Goal: Find specific page/section: Find specific page/section

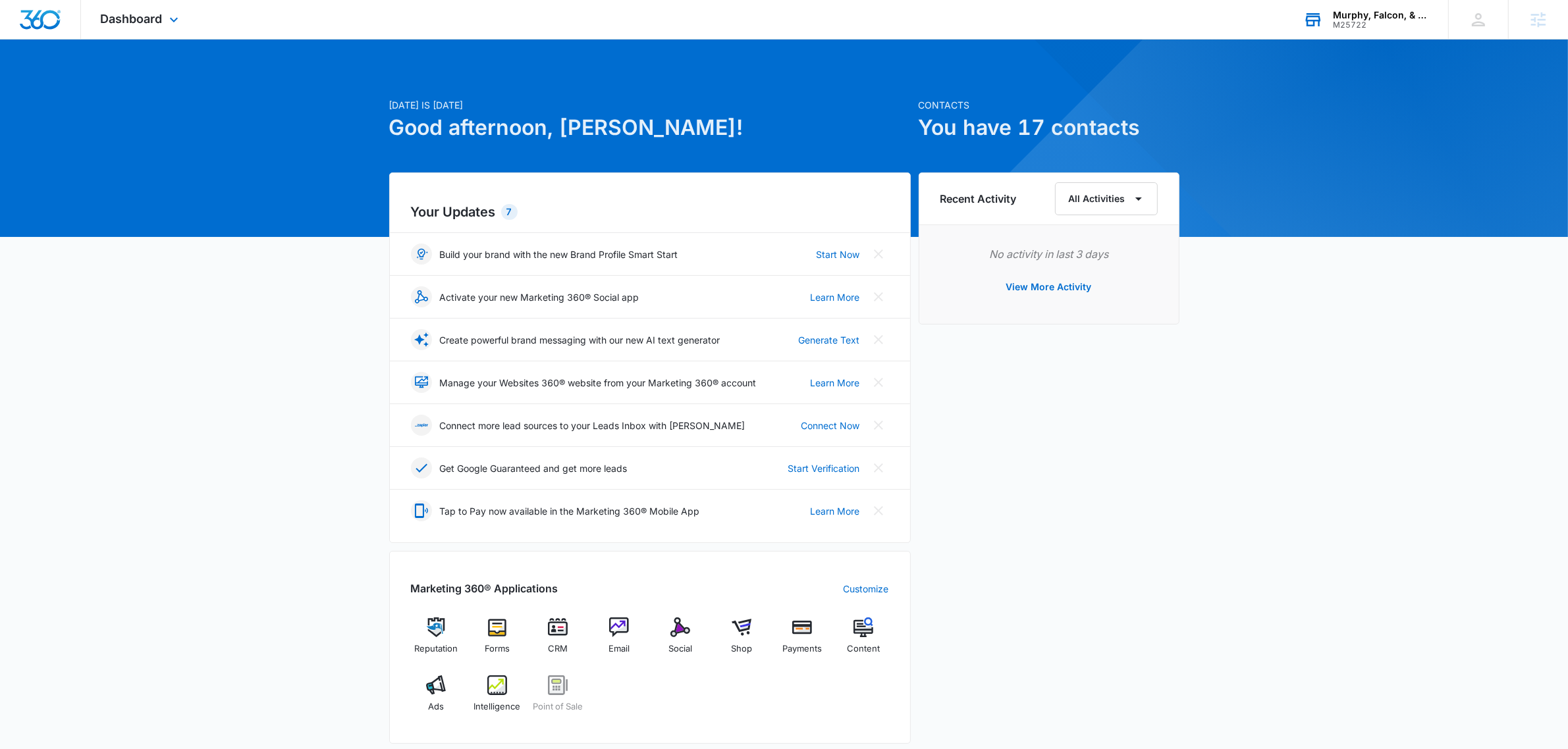
click at [1380, 2] on div "Murphy, Falcon, & Murphy M25722 Your Accounts View All" at bounding box center [1365, 19] width 164 height 39
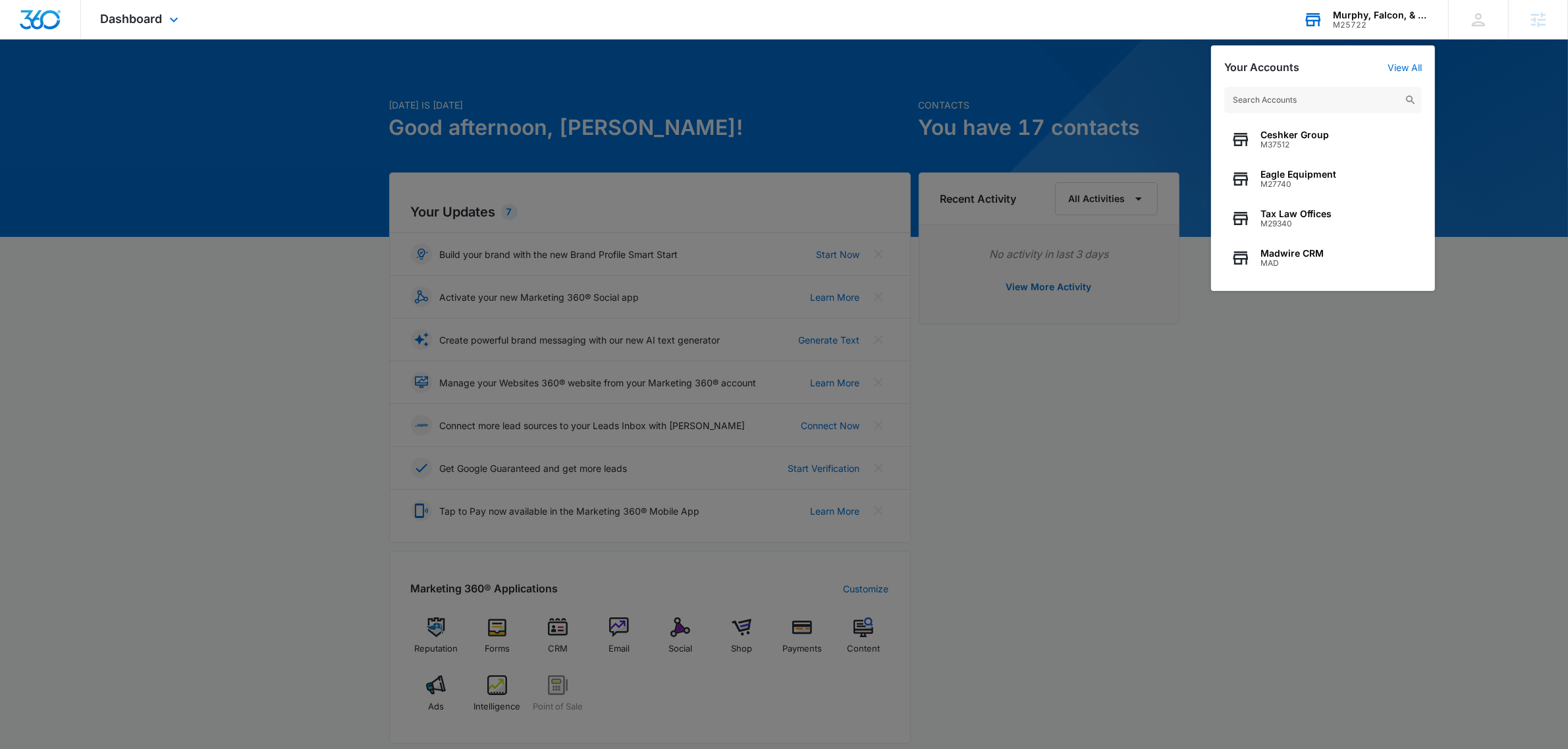
click at [1301, 91] on input "text" at bounding box center [1322, 100] width 197 height 26
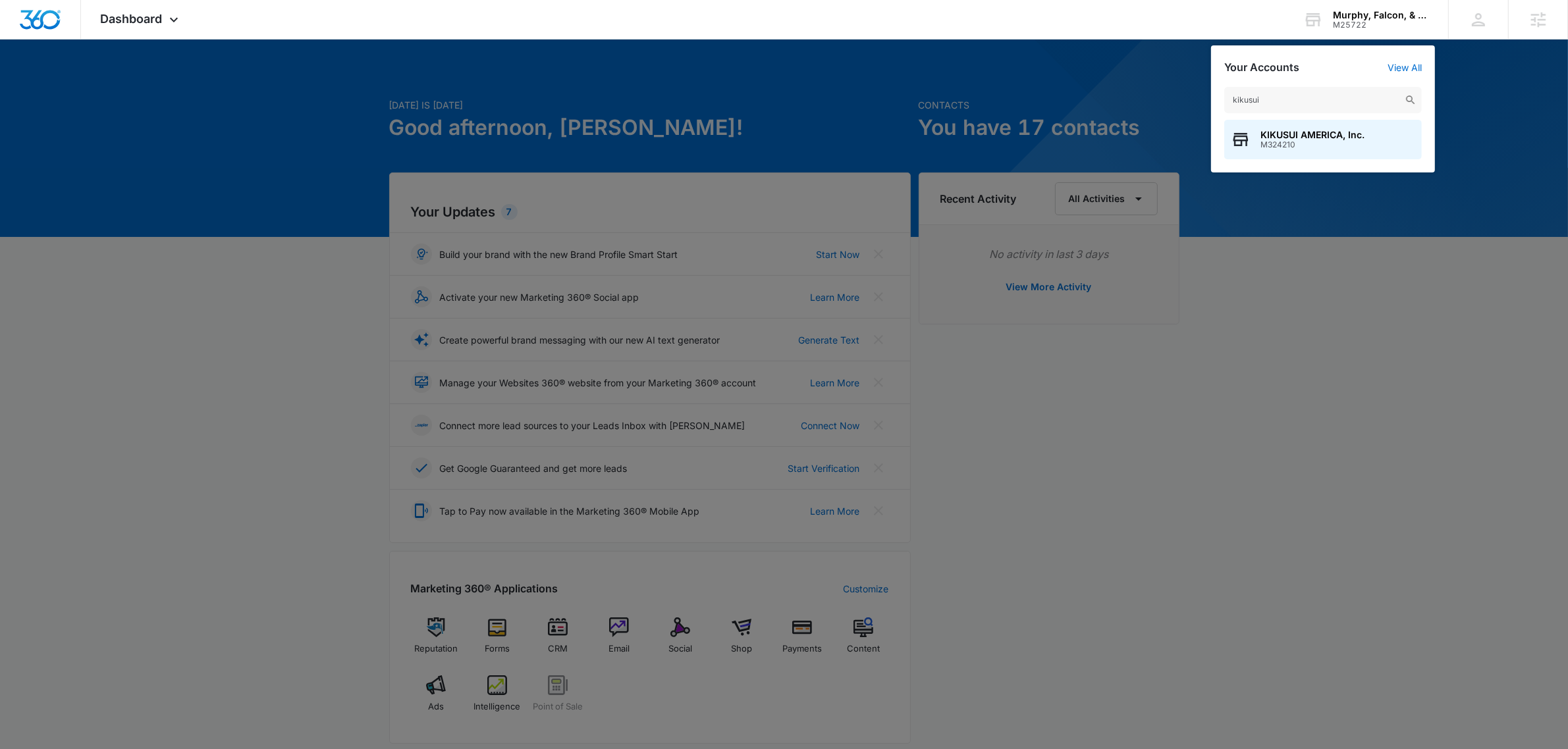
type input "kikusui"
click at [1276, 135] on span "KIKUSUI AMERICA, Inc." at bounding box center [1312, 135] width 104 height 11
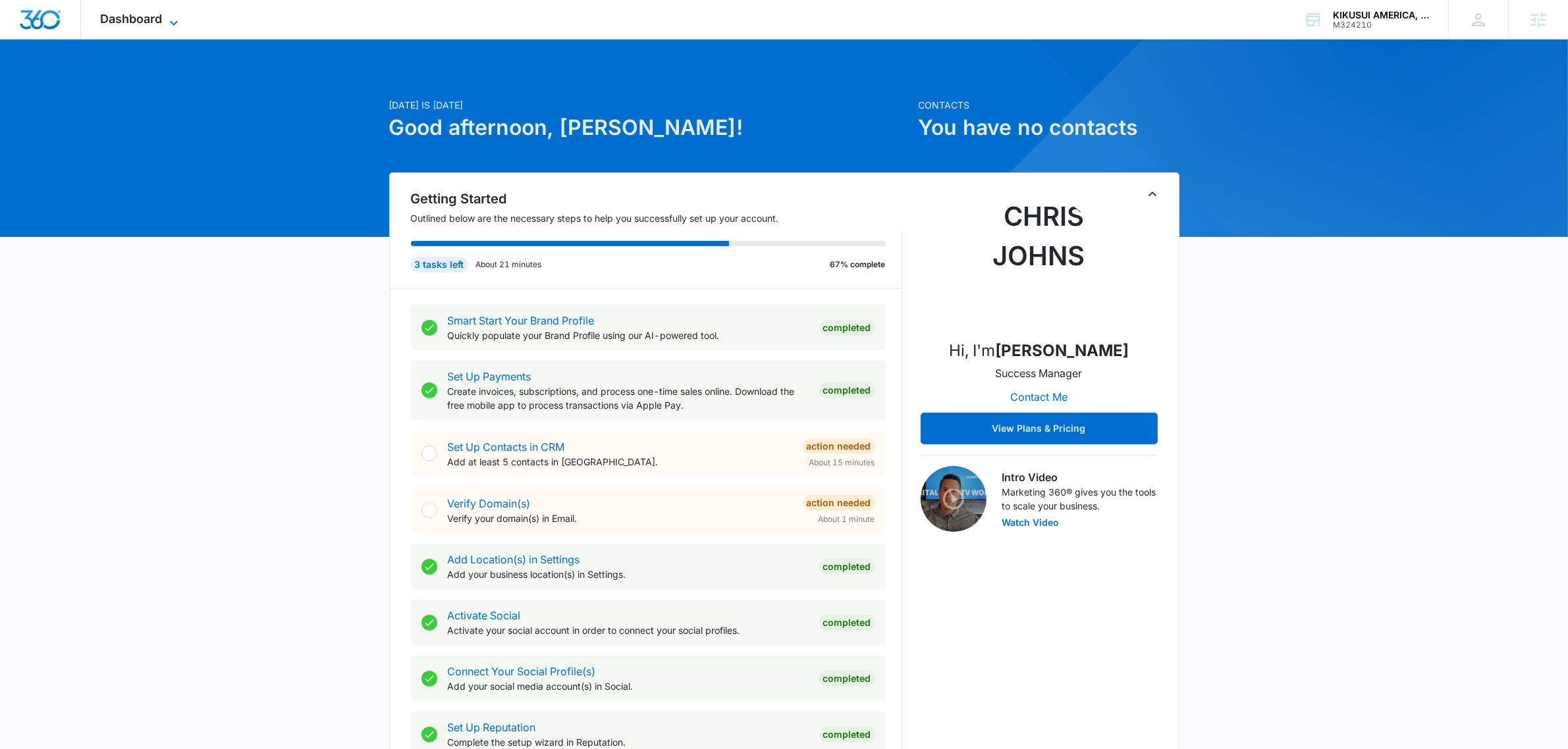
click at [140, 20] on span "Dashboard" at bounding box center [131, 18] width 62 height 14
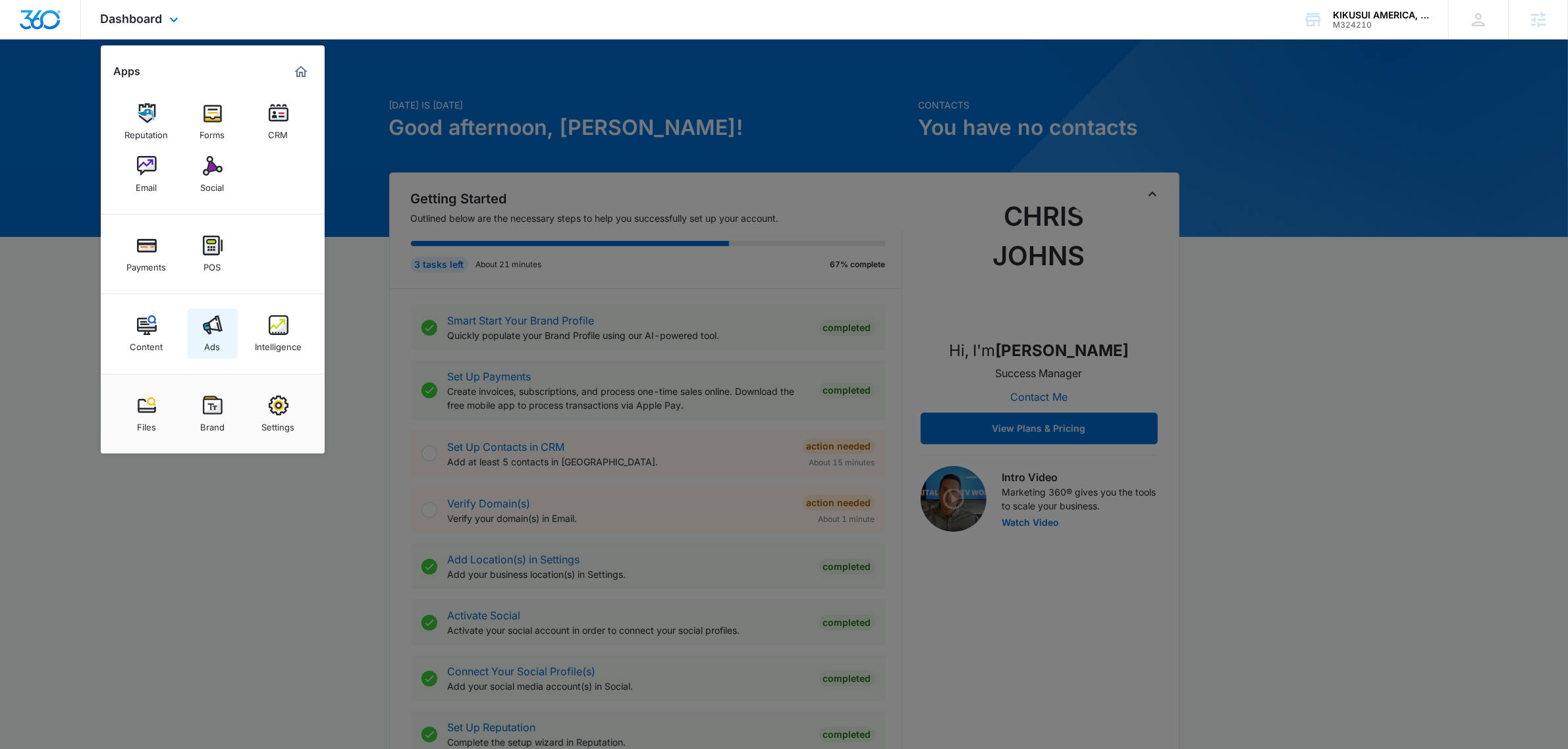
click at [206, 332] on img at bounding box center [213, 325] width 20 height 20
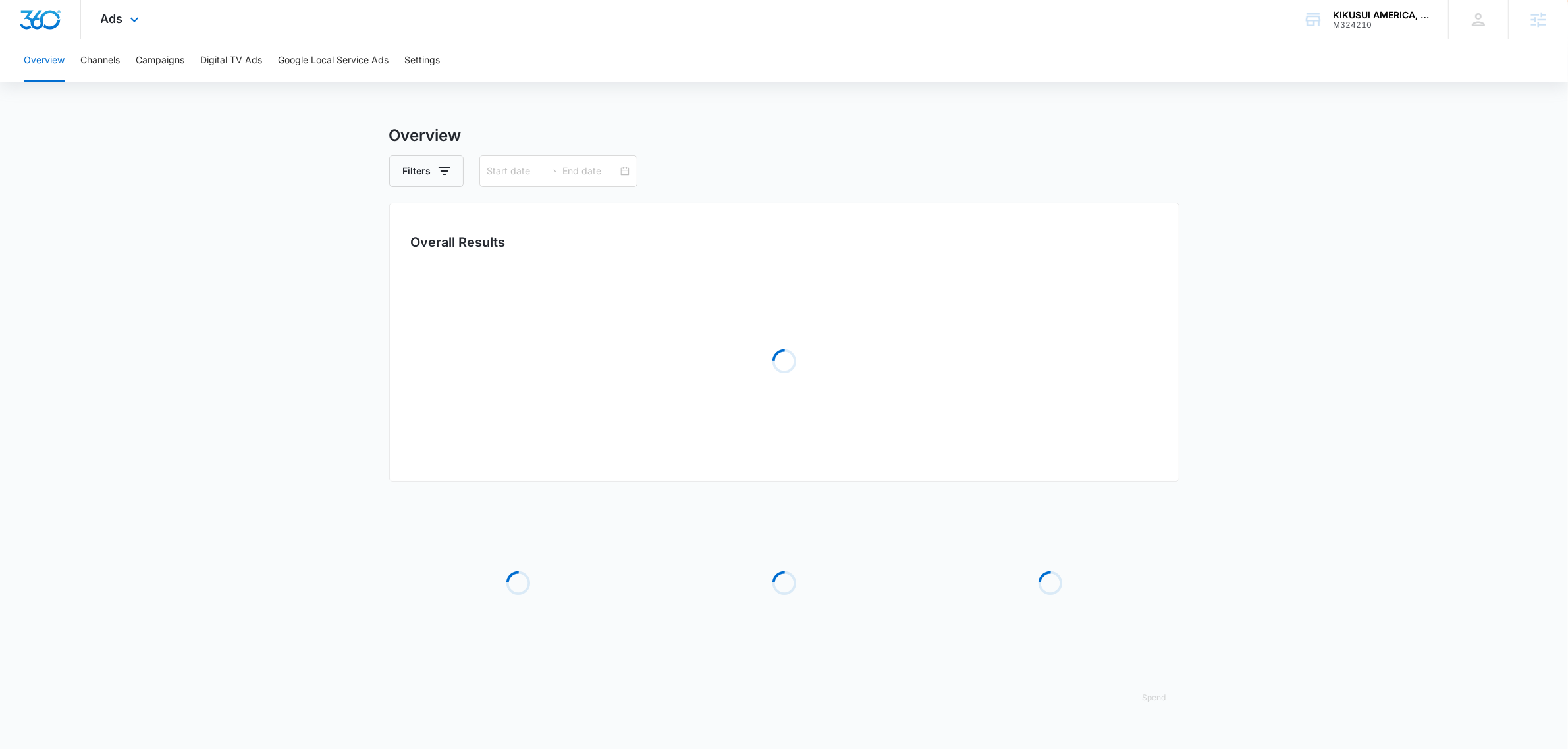
type input "09/26/2025"
type input "10/12/2025"
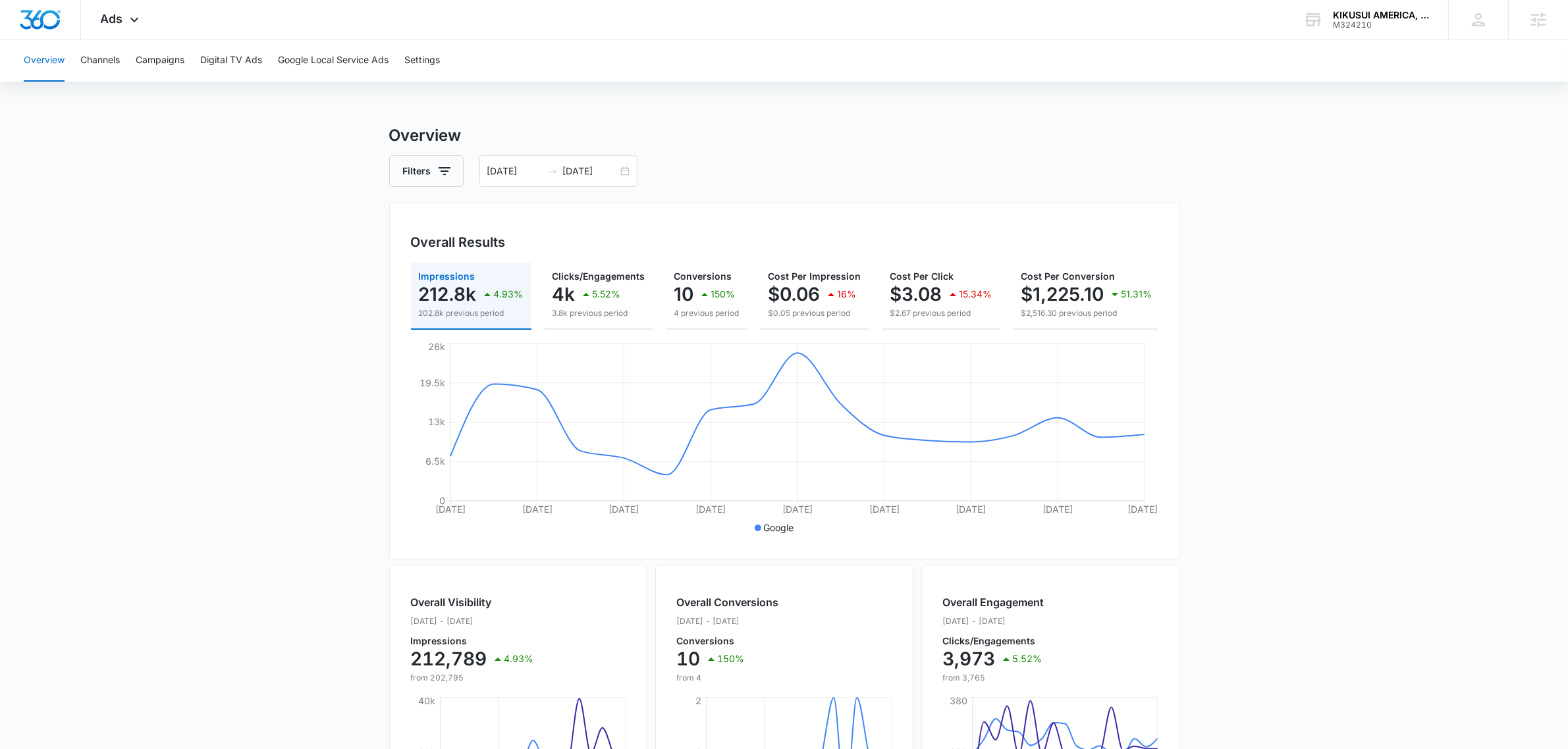
drag, startPoint x: 57, startPoint y: 240, endPoint x: 49, endPoint y: 211, distance: 30.1
click at [50, 216] on main "Overview Filters 09/26/2025 10/12/2025 Overall Results Impressions 212.8k 4.93%…" at bounding box center [784, 596] width 1568 height 945
click at [1387, 25] on div "M324210" at bounding box center [1380, 25] width 96 height 9
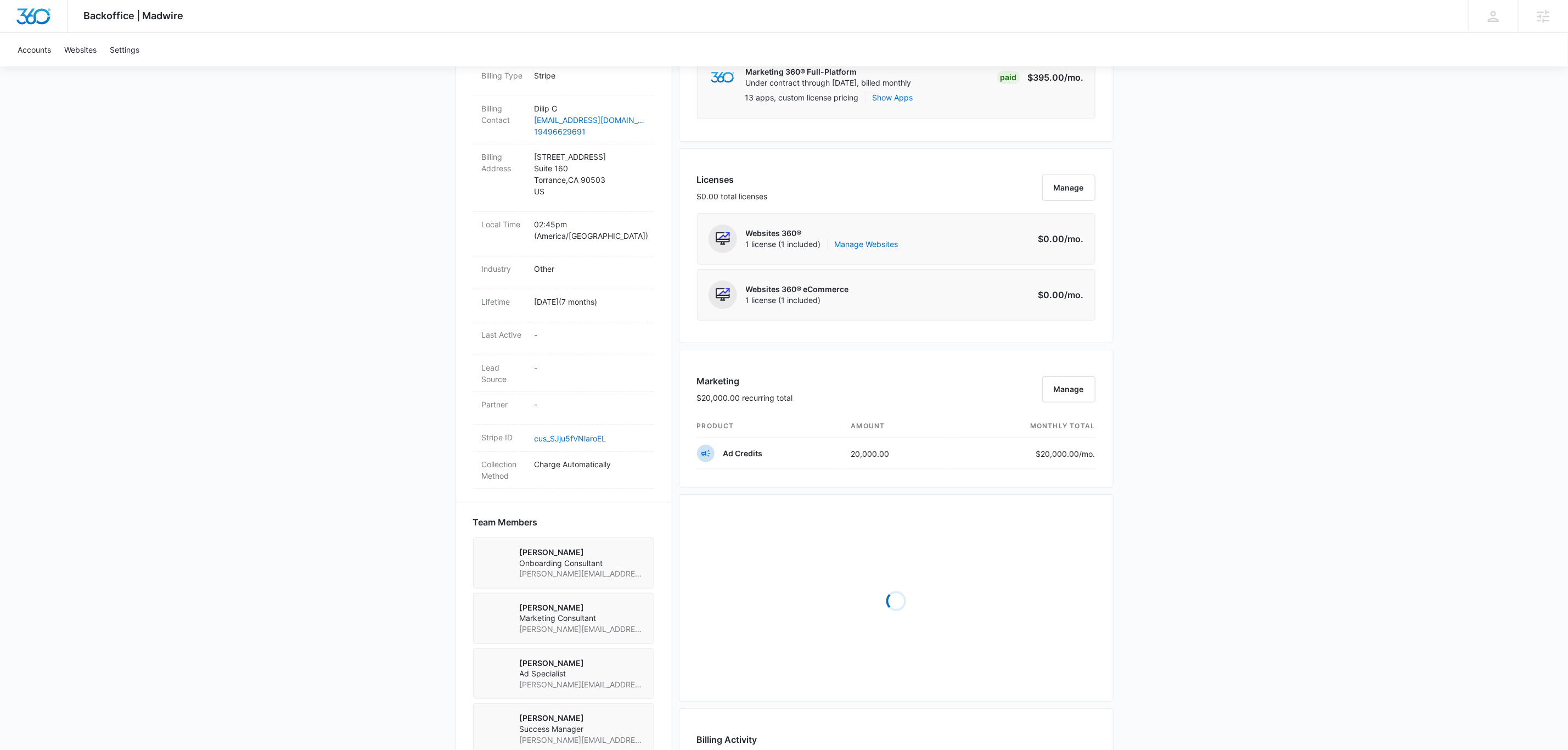
scroll to position [658, 0]
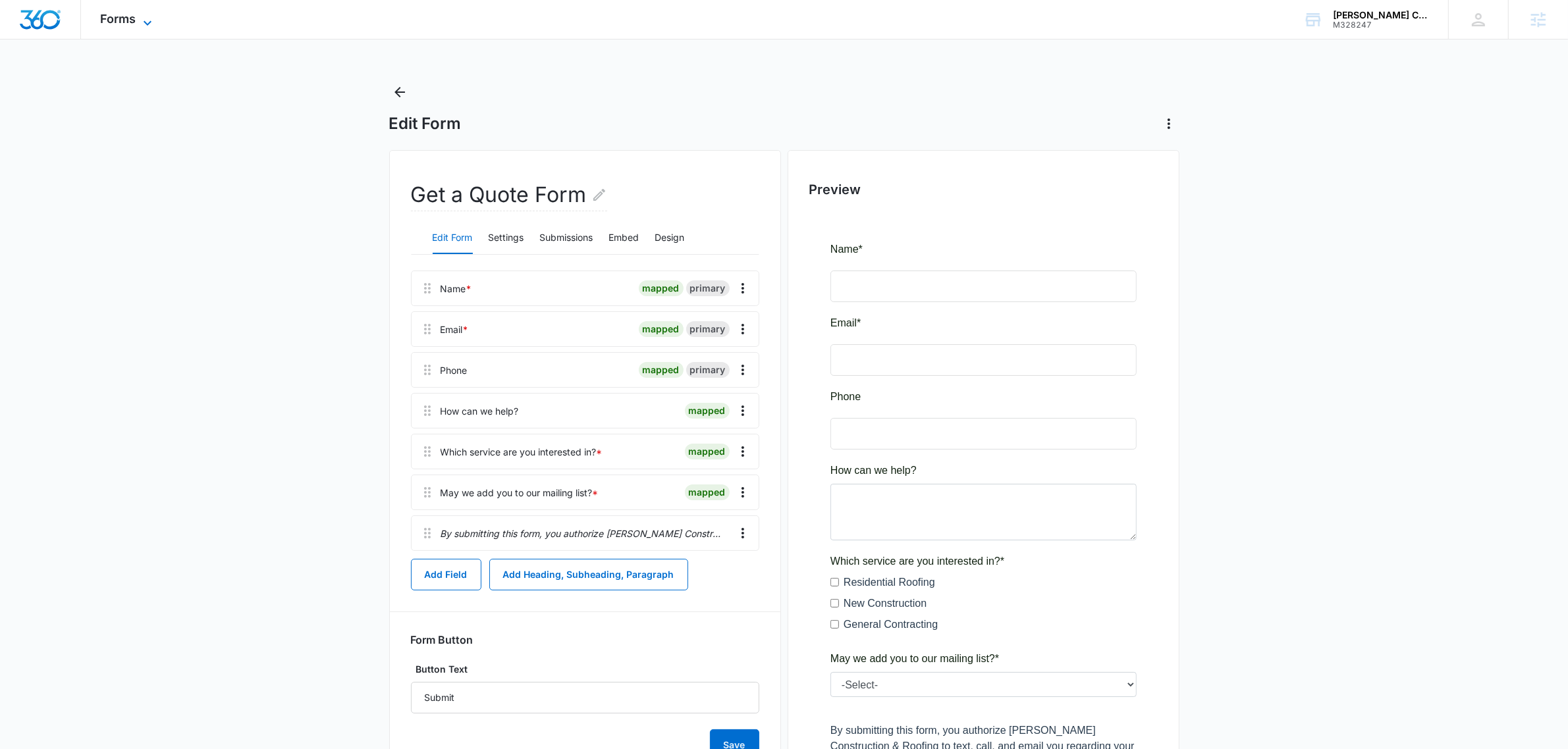
click at [118, 21] on span "Forms" at bounding box center [118, 18] width 35 height 14
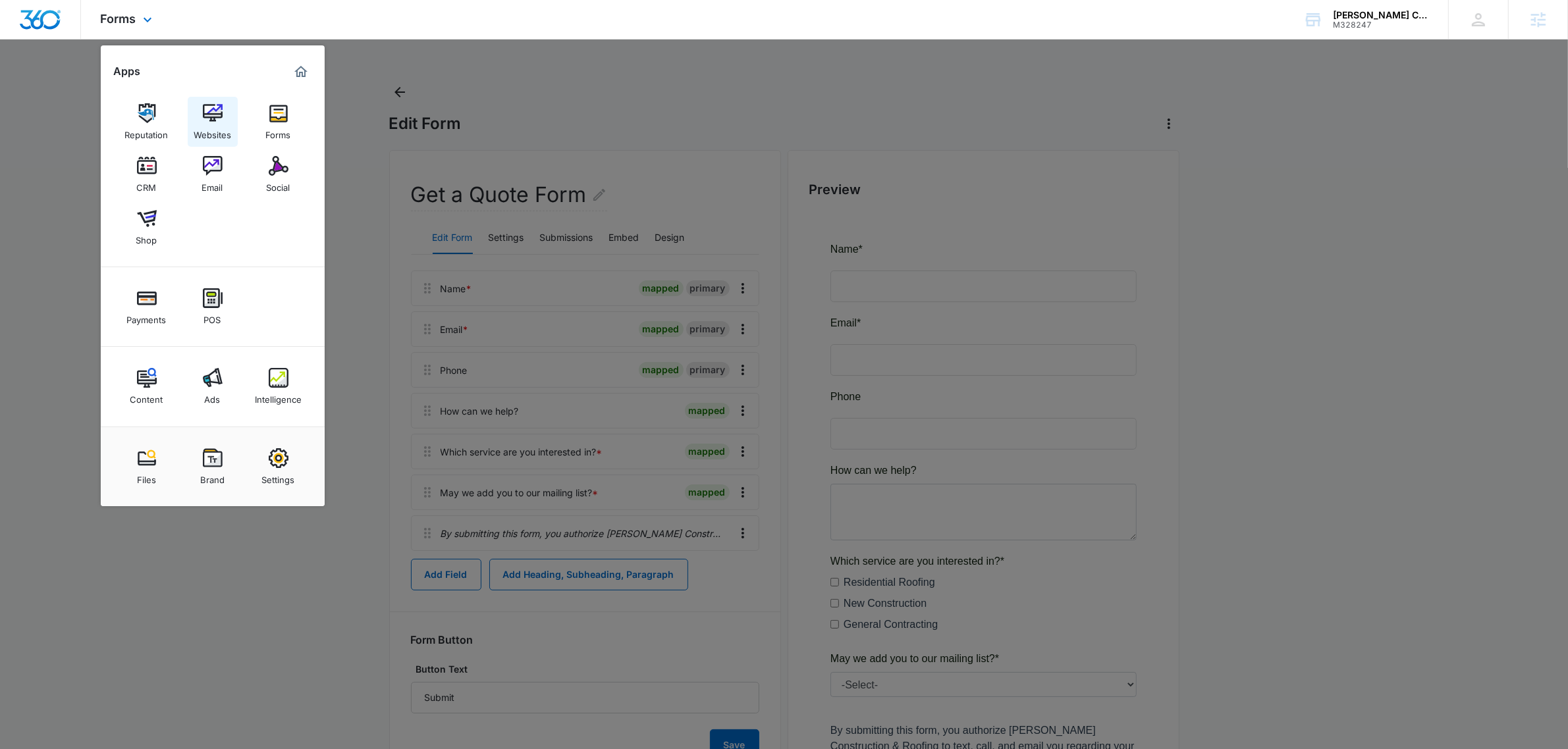
click at [212, 119] on img at bounding box center [213, 114] width 20 height 20
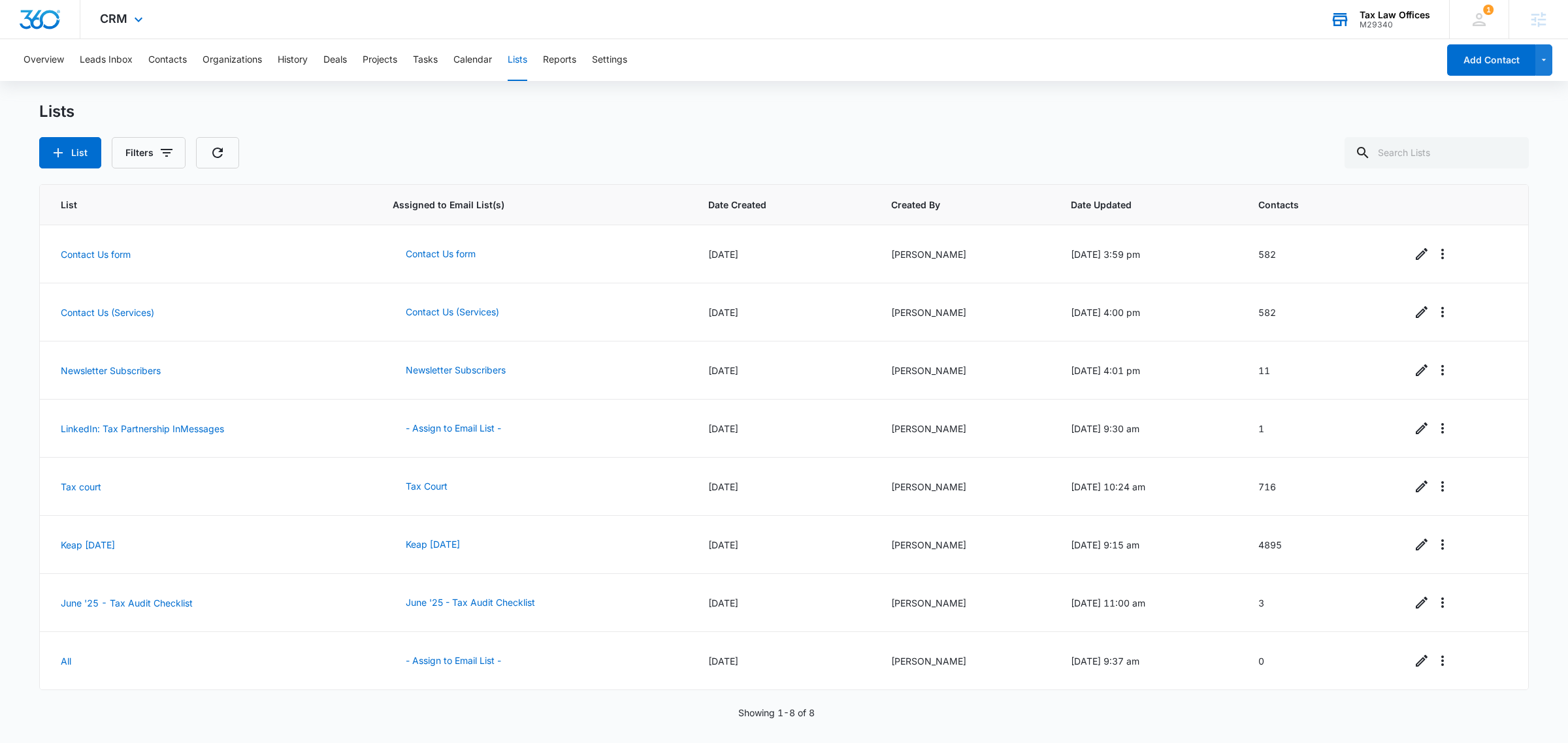
click at [1393, 13] on div "Tax Law Offices" at bounding box center [1394, 15] width 71 height 11
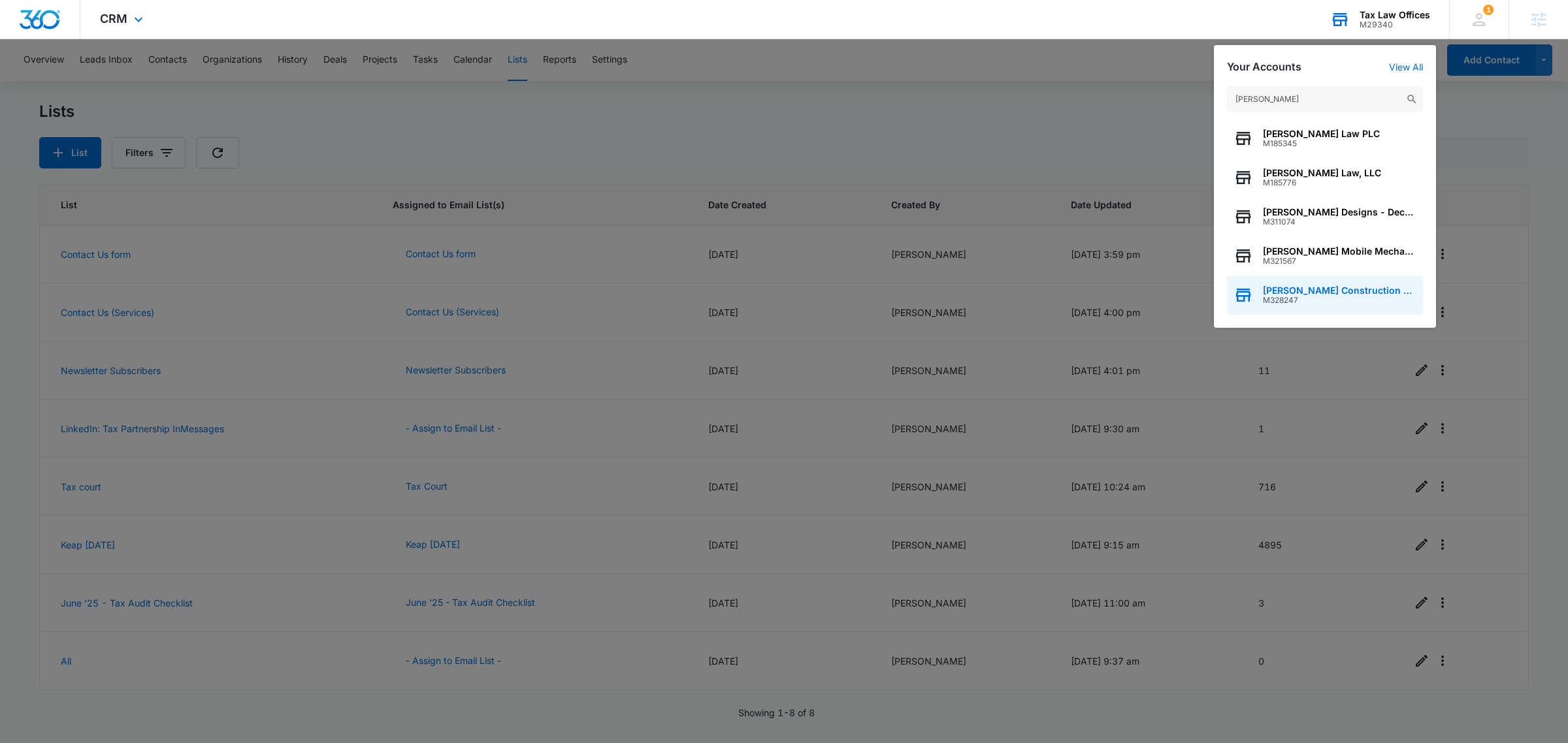
type input "mccart"
click at [1344, 292] on span "McCarty Construction & Roofing" at bounding box center [1340, 291] width 154 height 11
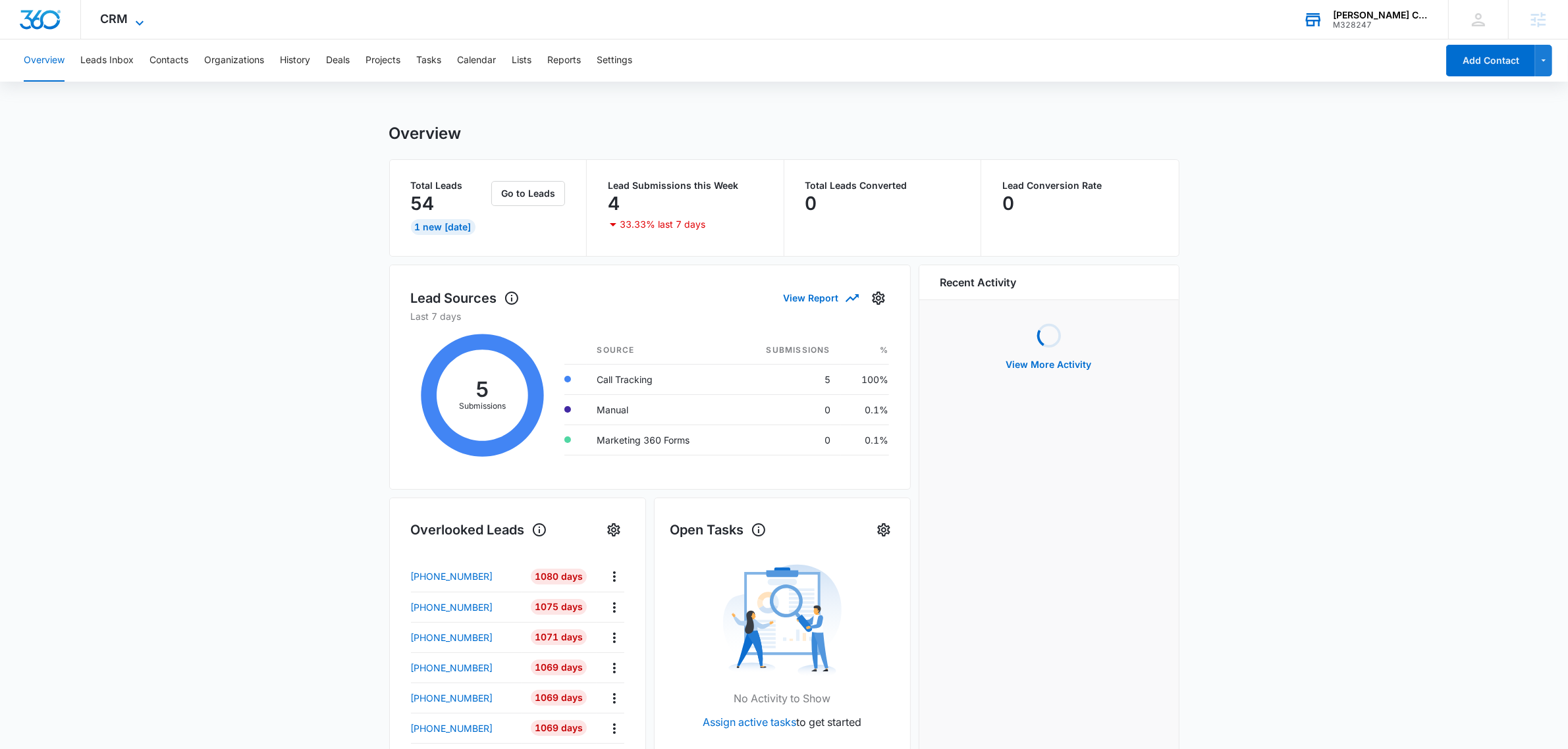
click at [110, 23] on span "CRM" at bounding box center [114, 18] width 28 height 14
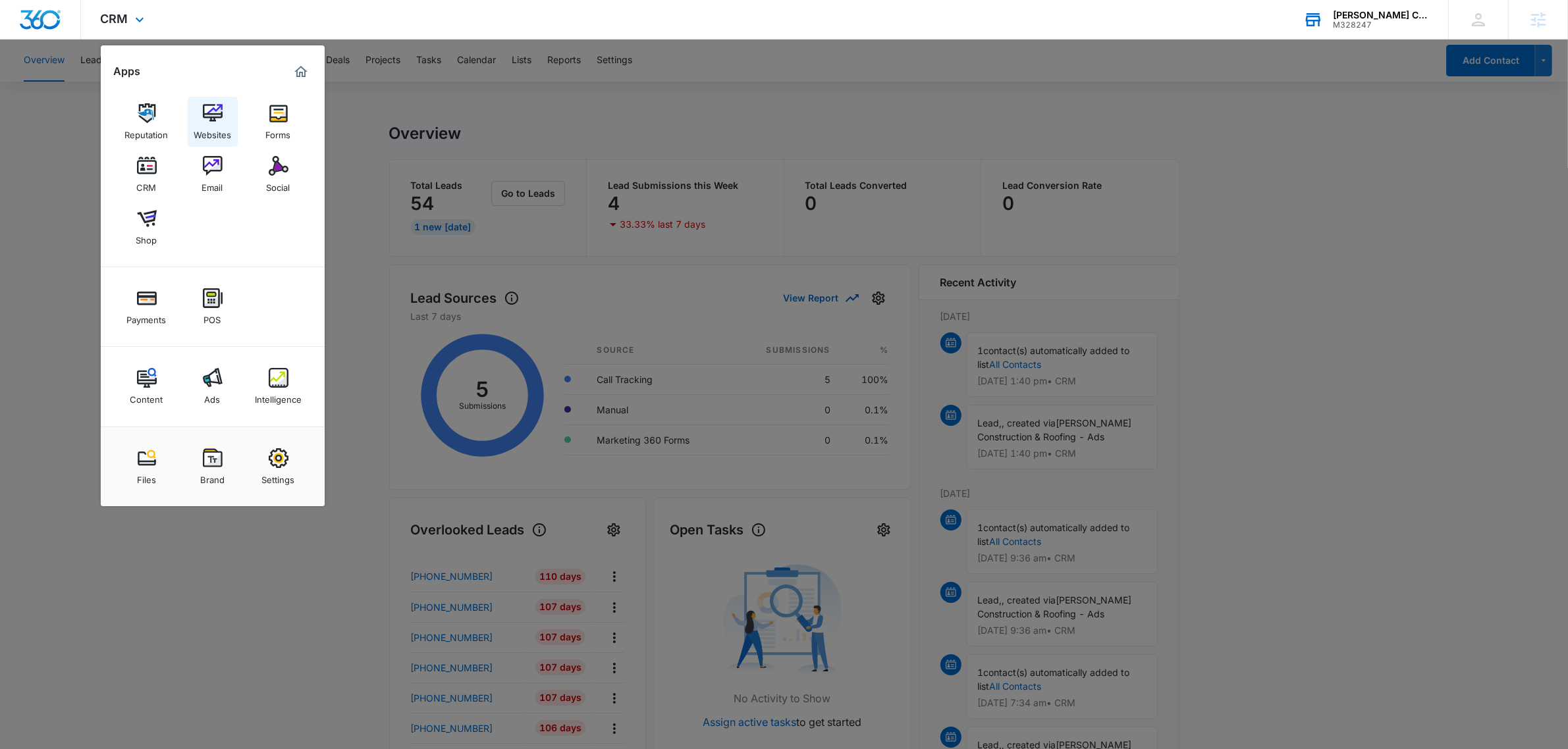
click at [209, 119] on img at bounding box center [213, 114] width 20 height 20
